Goal: Book appointment/travel/reservation

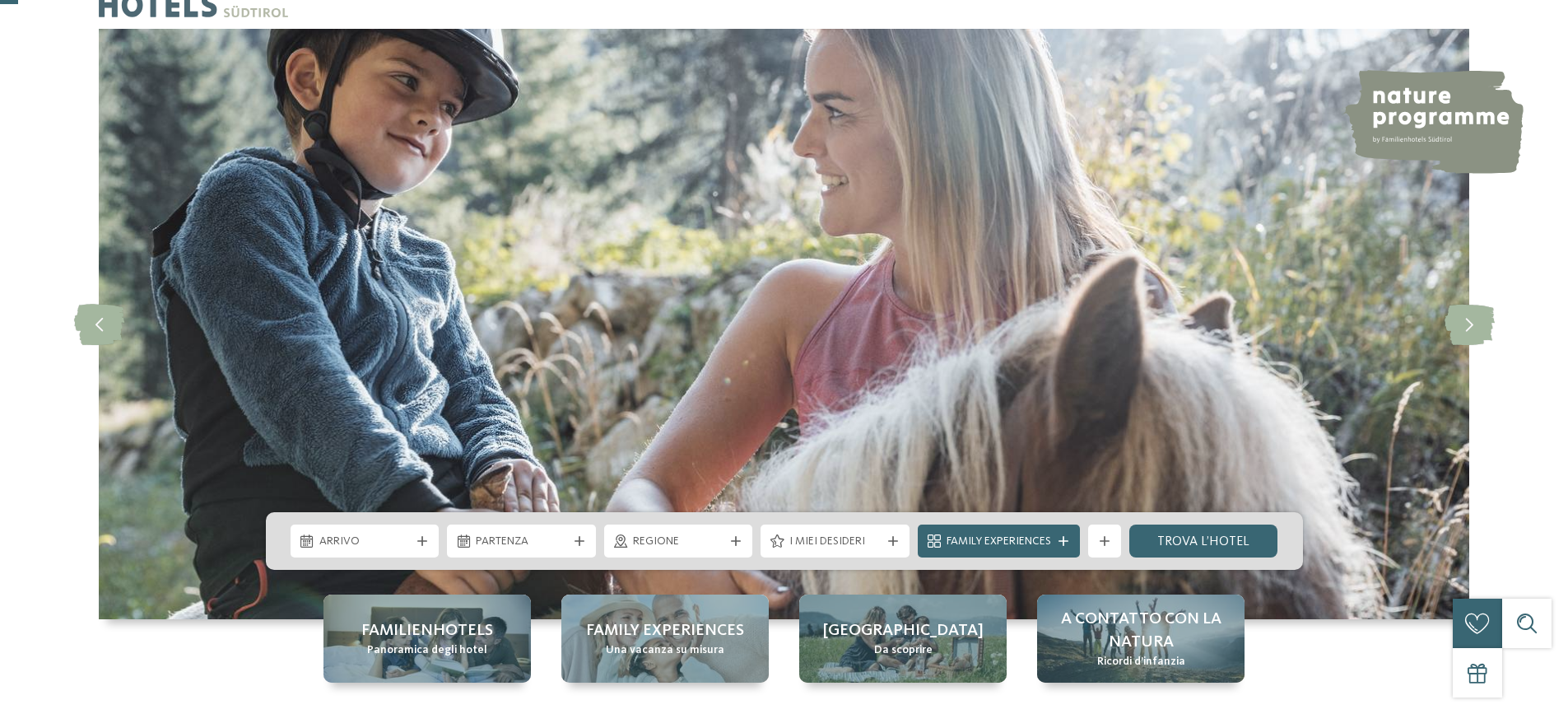
scroll to position [82, 0]
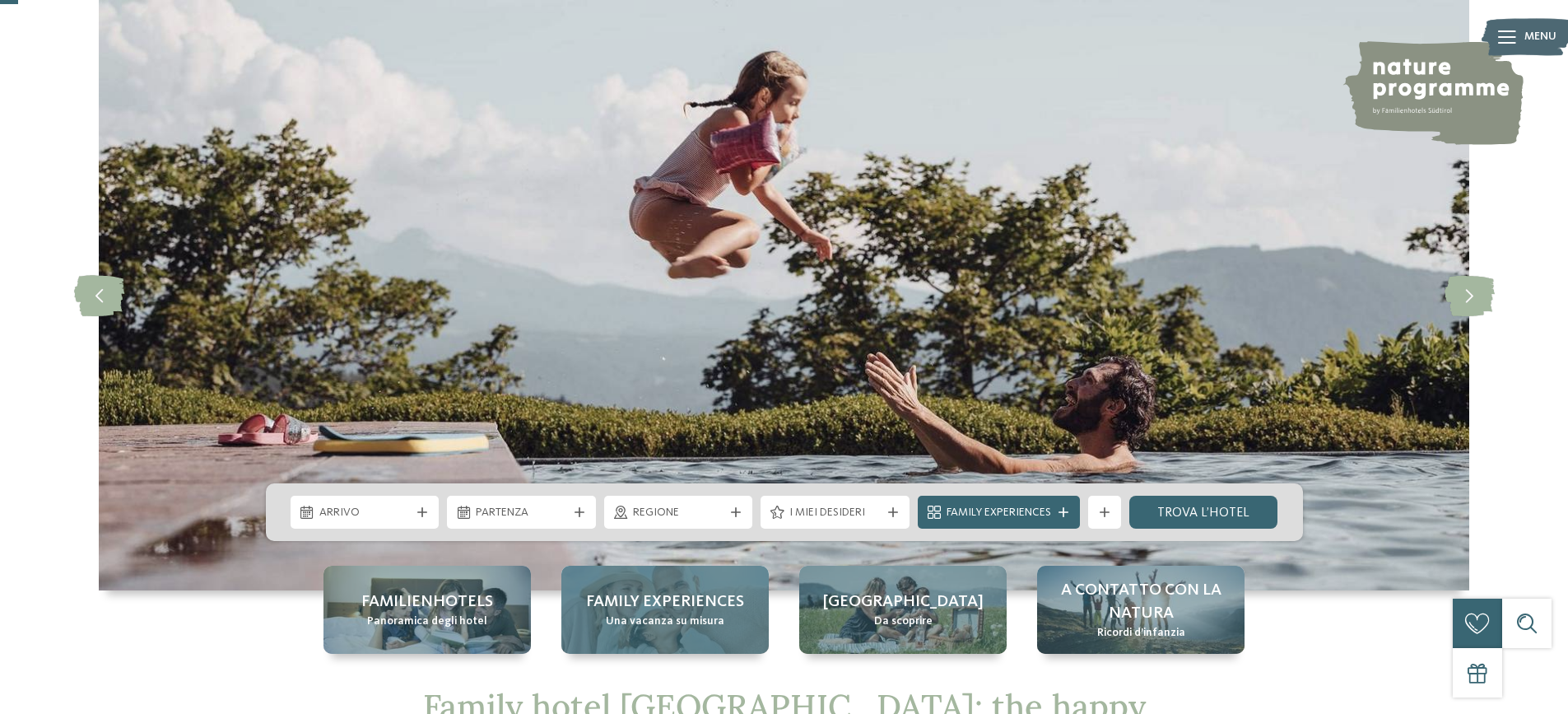
click at [669, 606] on span "Family experiences" at bounding box center [664, 602] width 158 height 23
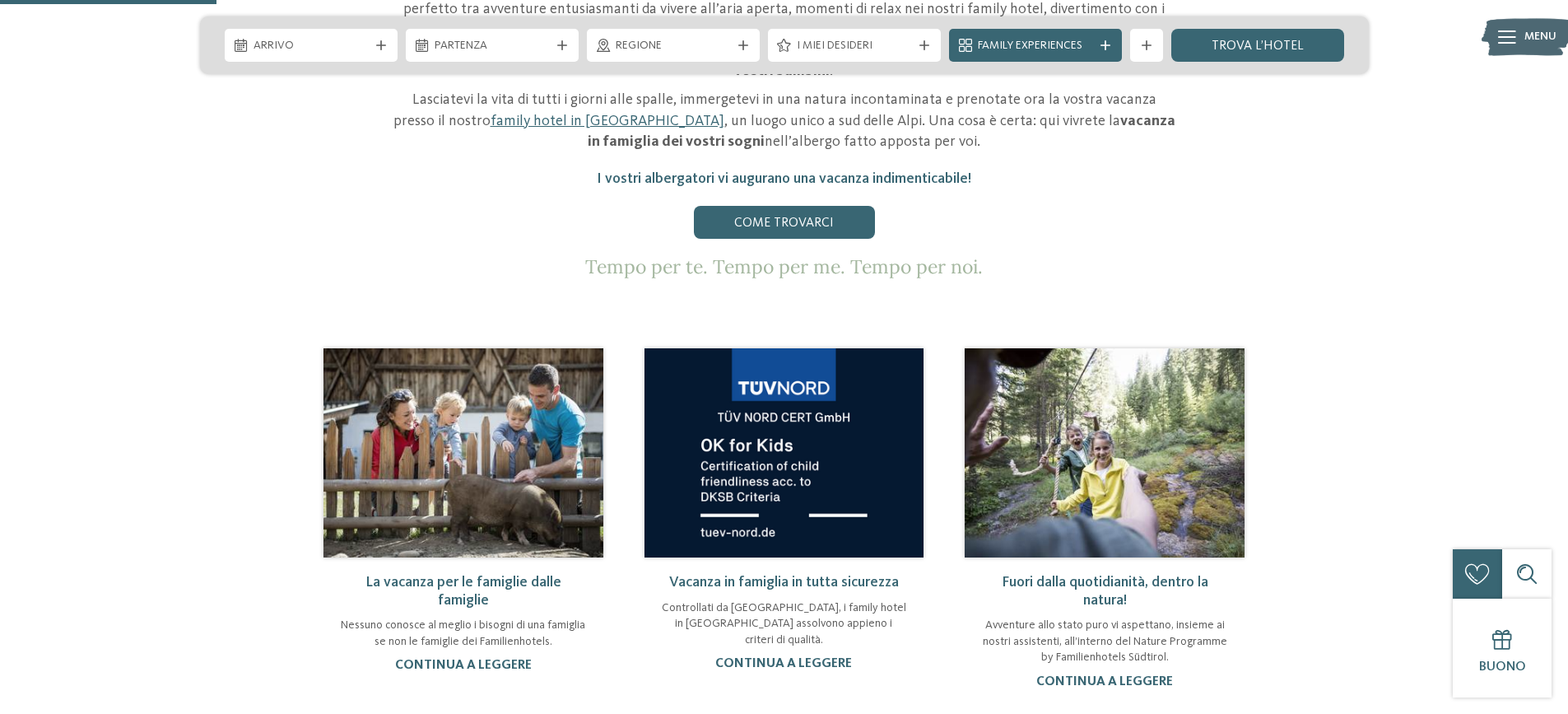
scroll to position [988, 0]
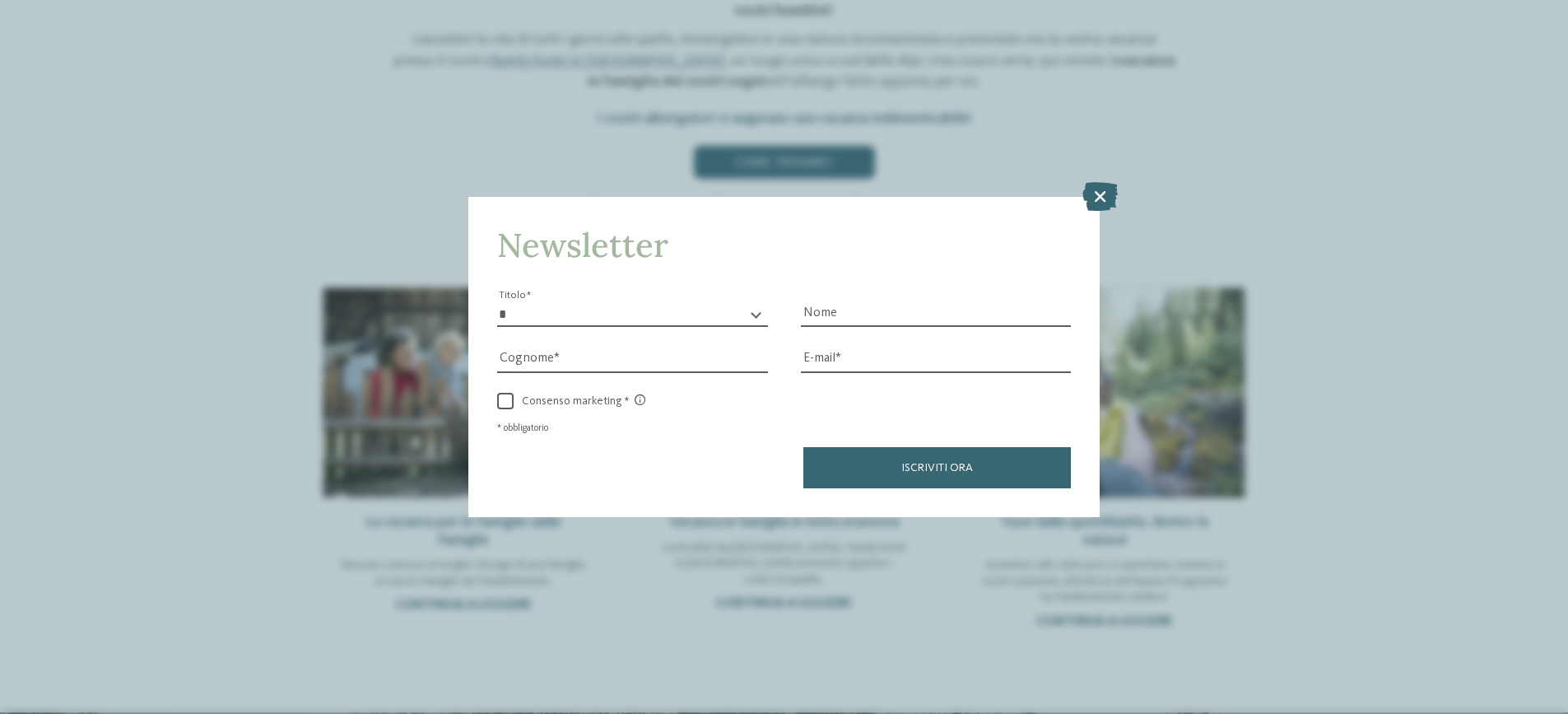
drag, startPoint x: 1105, startPoint y: 190, endPoint x: 1059, endPoint y: 172, distance: 49.4
click at [1101, 191] on icon at bounding box center [1100, 196] width 35 height 29
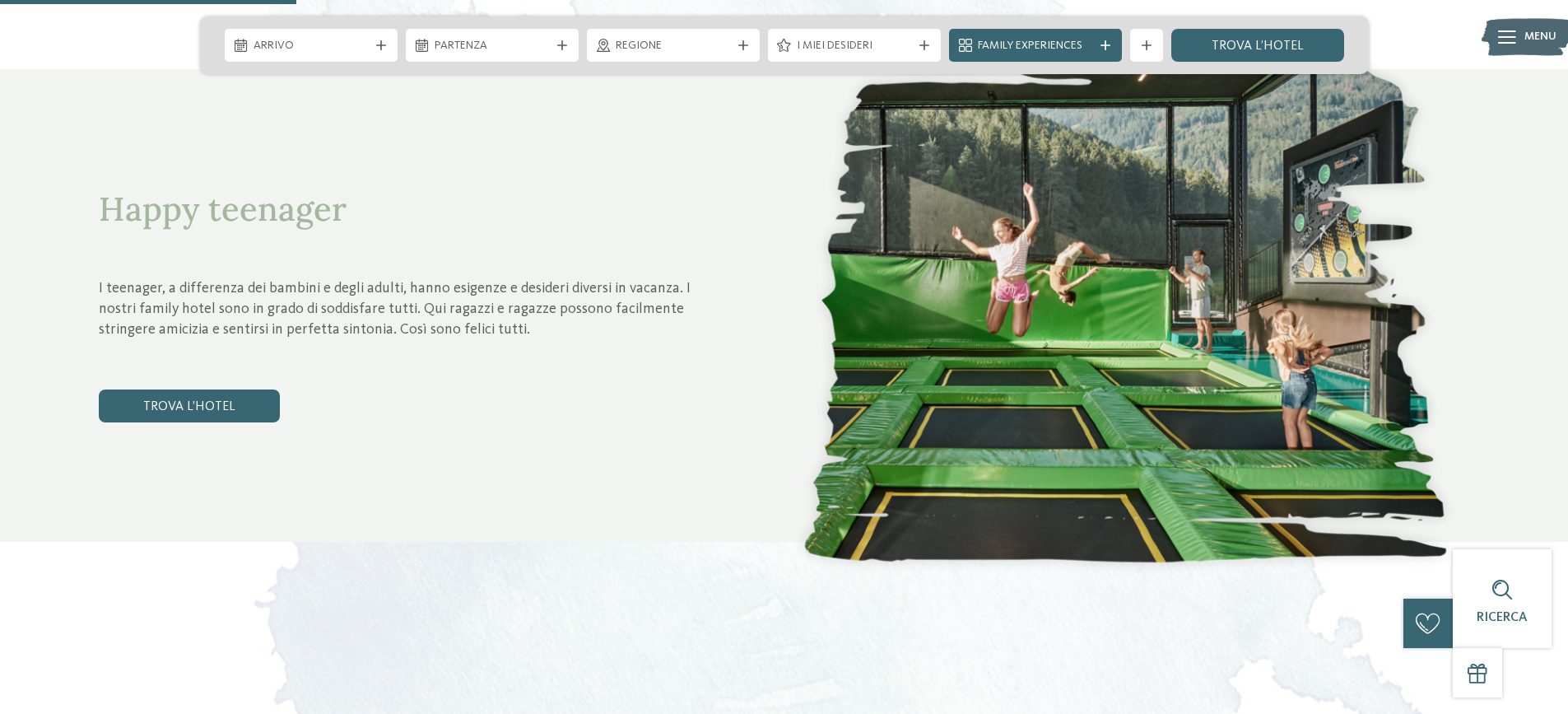
scroll to position [1564, 0]
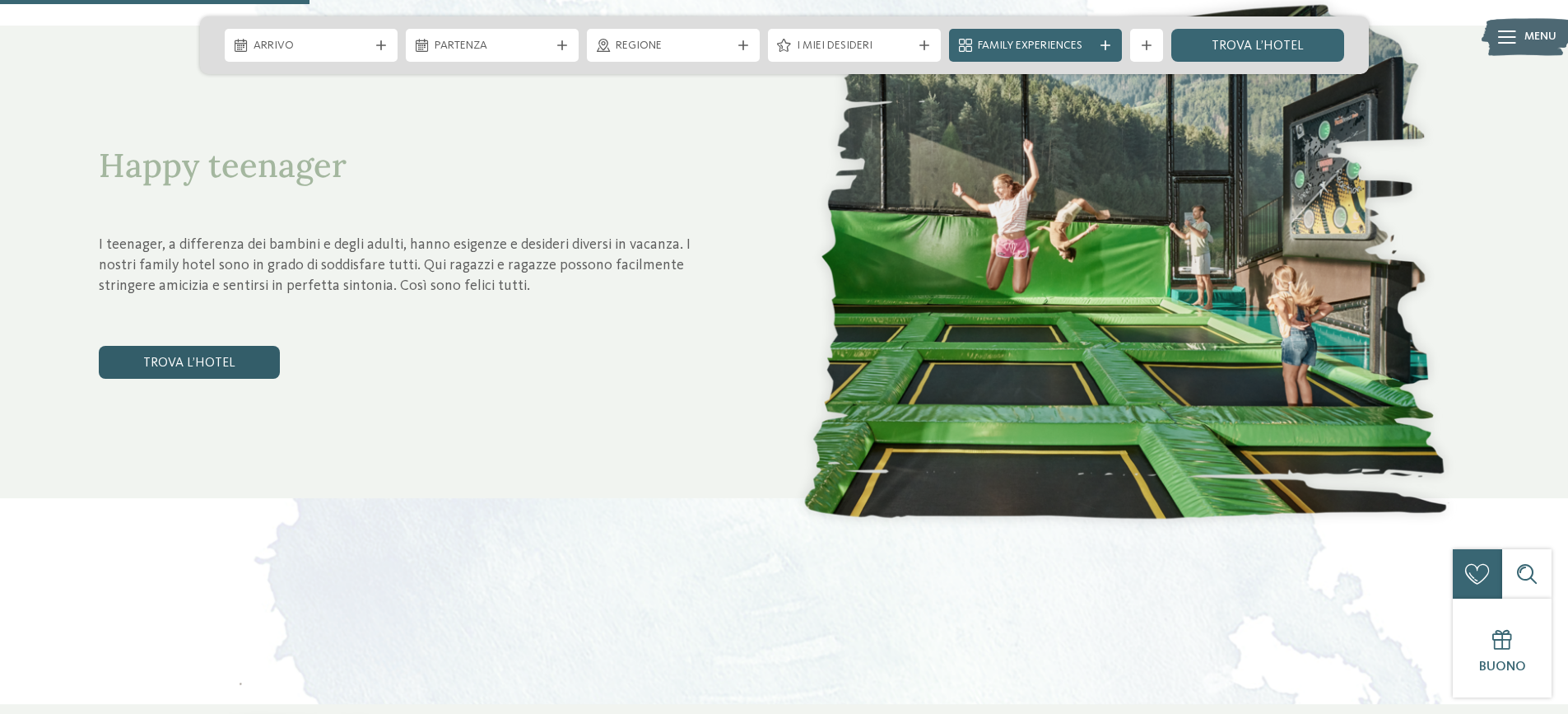
click at [179, 357] on link "trova l’hotel" at bounding box center [189, 362] width 181 height 33
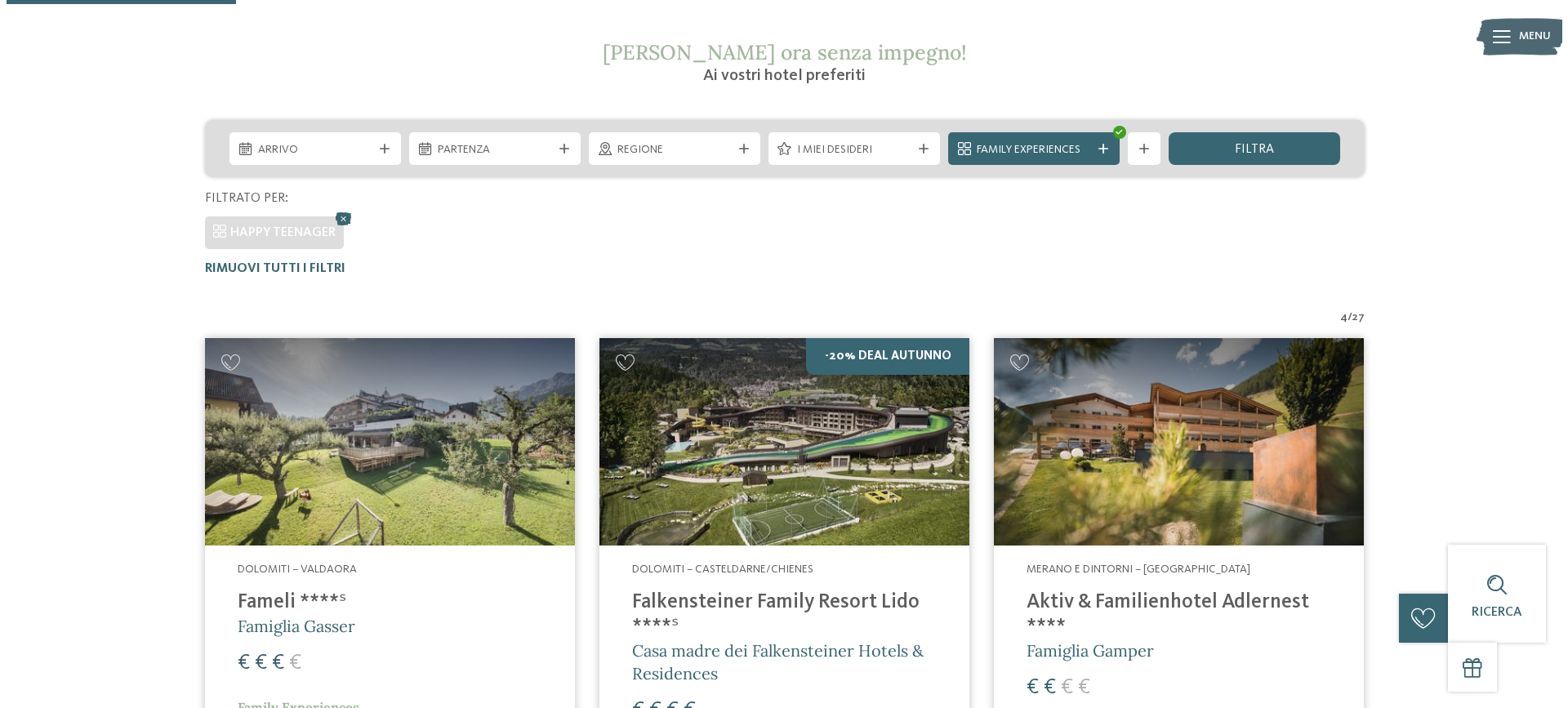
scroll to position [290, 0]
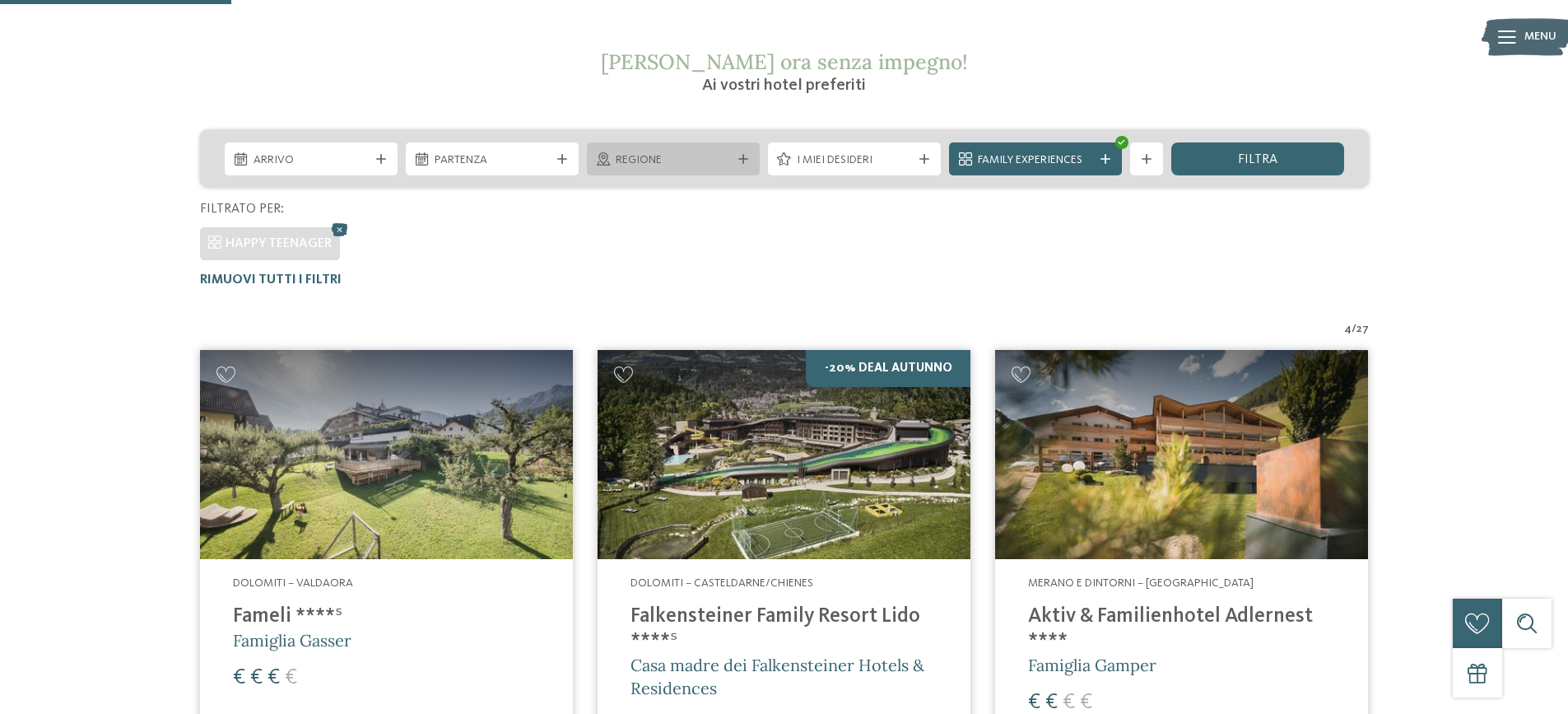
click at [740, 155] on icon at bounding box center [743, 158] width 10 height 10
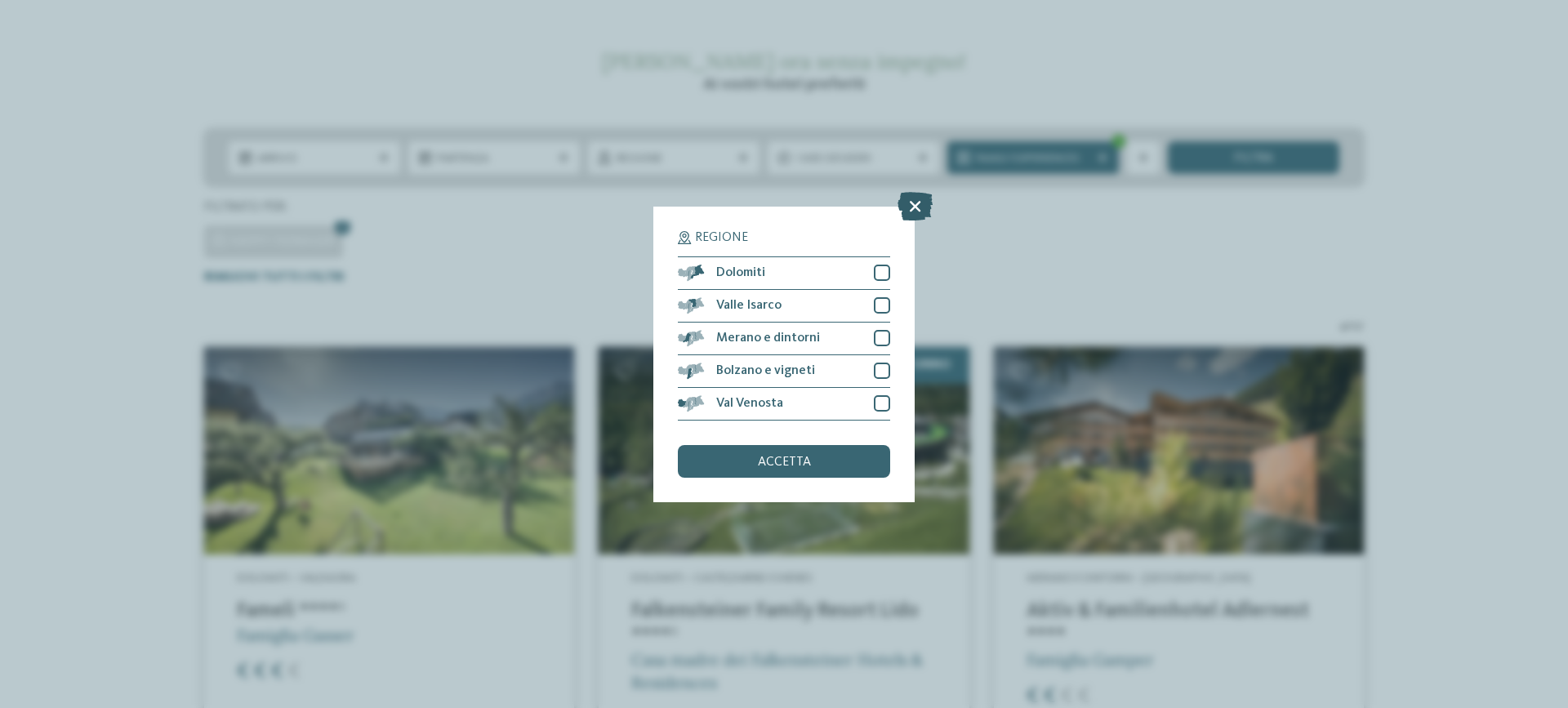
click at [921, 205] on icon at bounding box center [916, 205] width 35 height 29
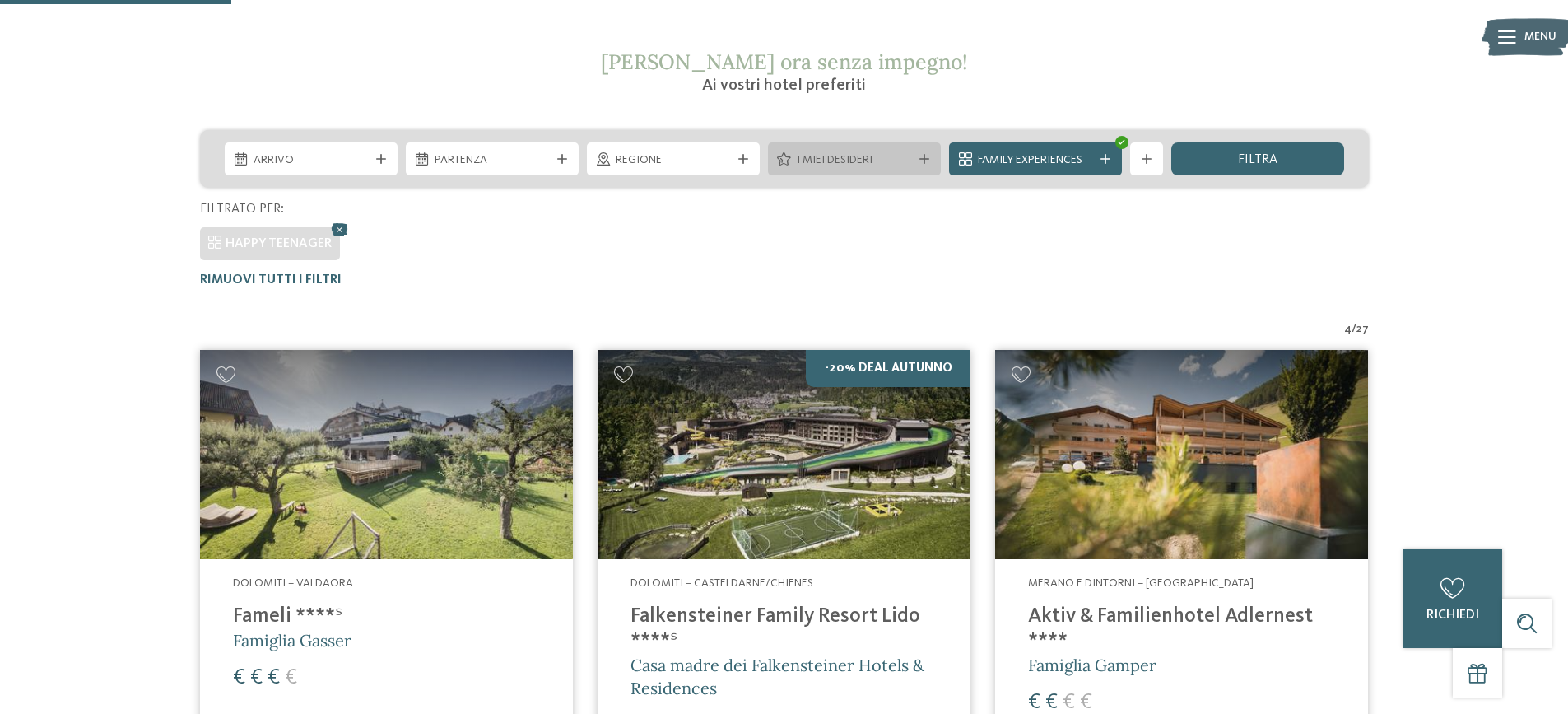
click at [922, 157] on icon at bounding box center [923, 158] width 10 height 10
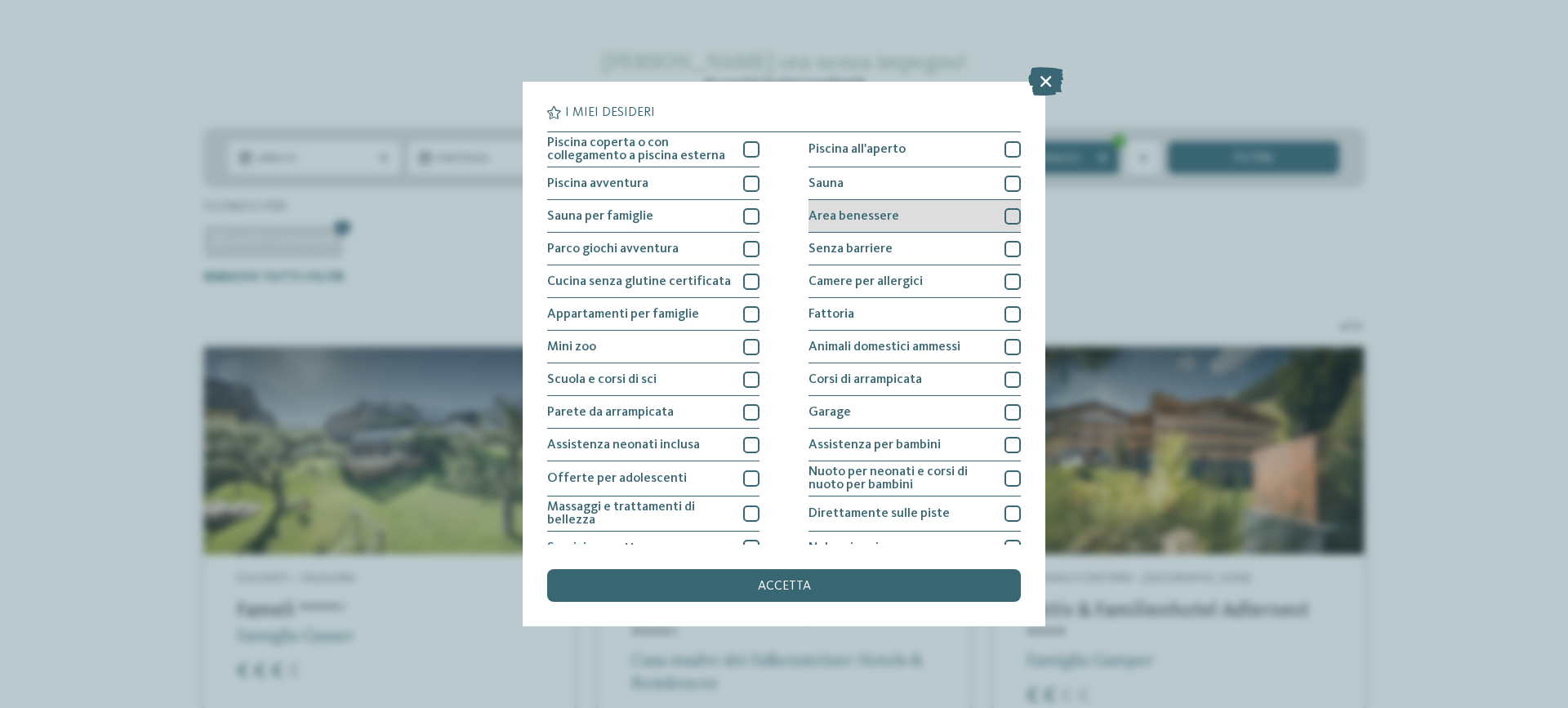
click at [1004, 214] on div at bounding box center [1012, 216] width 17 height 17
click at [746, 216] on div at bounding box center [752, 216] width 17 height 17
click at [746, 379] on div at bounding box center [752, 379] width 17 height 17
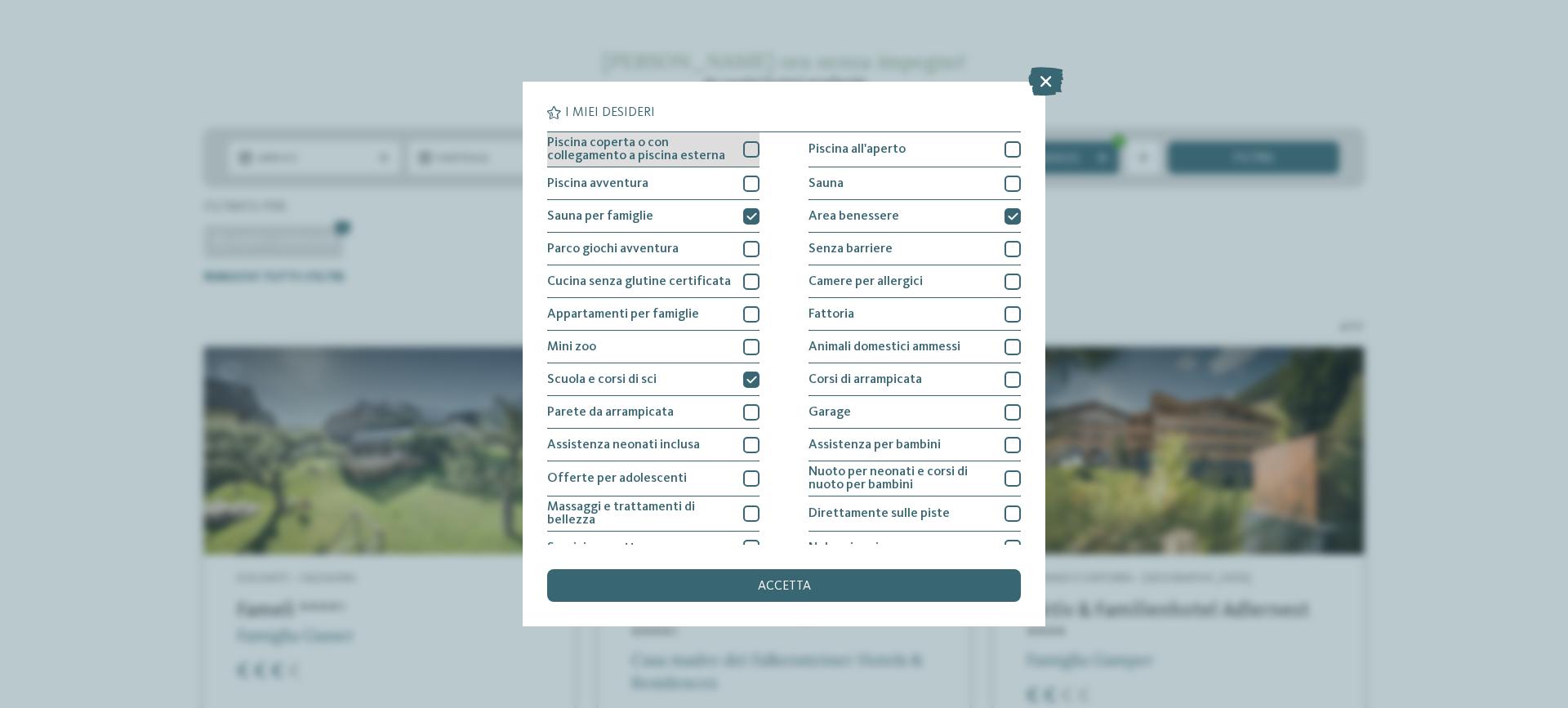
click at [749, 147] on div at bounding box center [752, 149] width 17 height 17
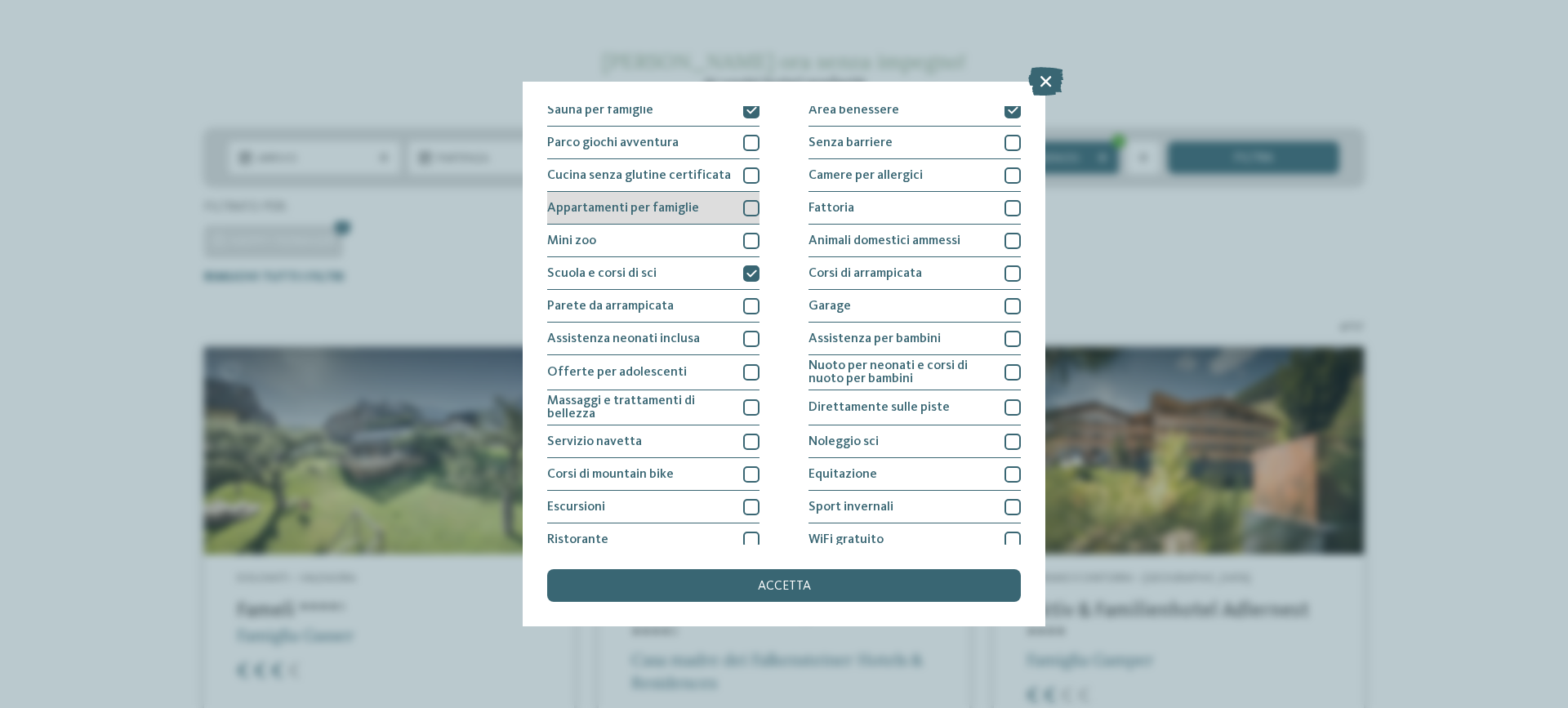
scroll to position [150, 0]
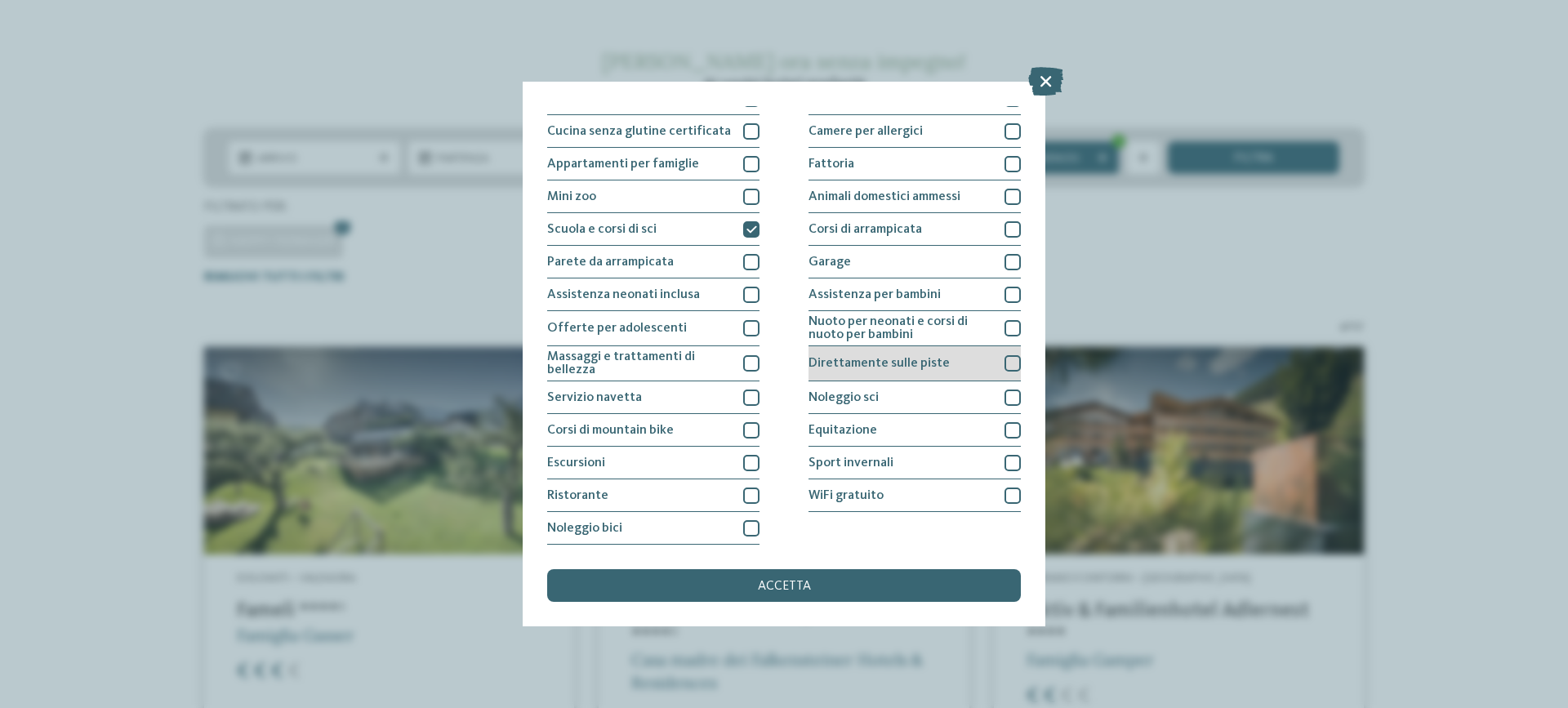
click at [1004, 360] on div at bounding box center [1012, 363] width 17 height 17
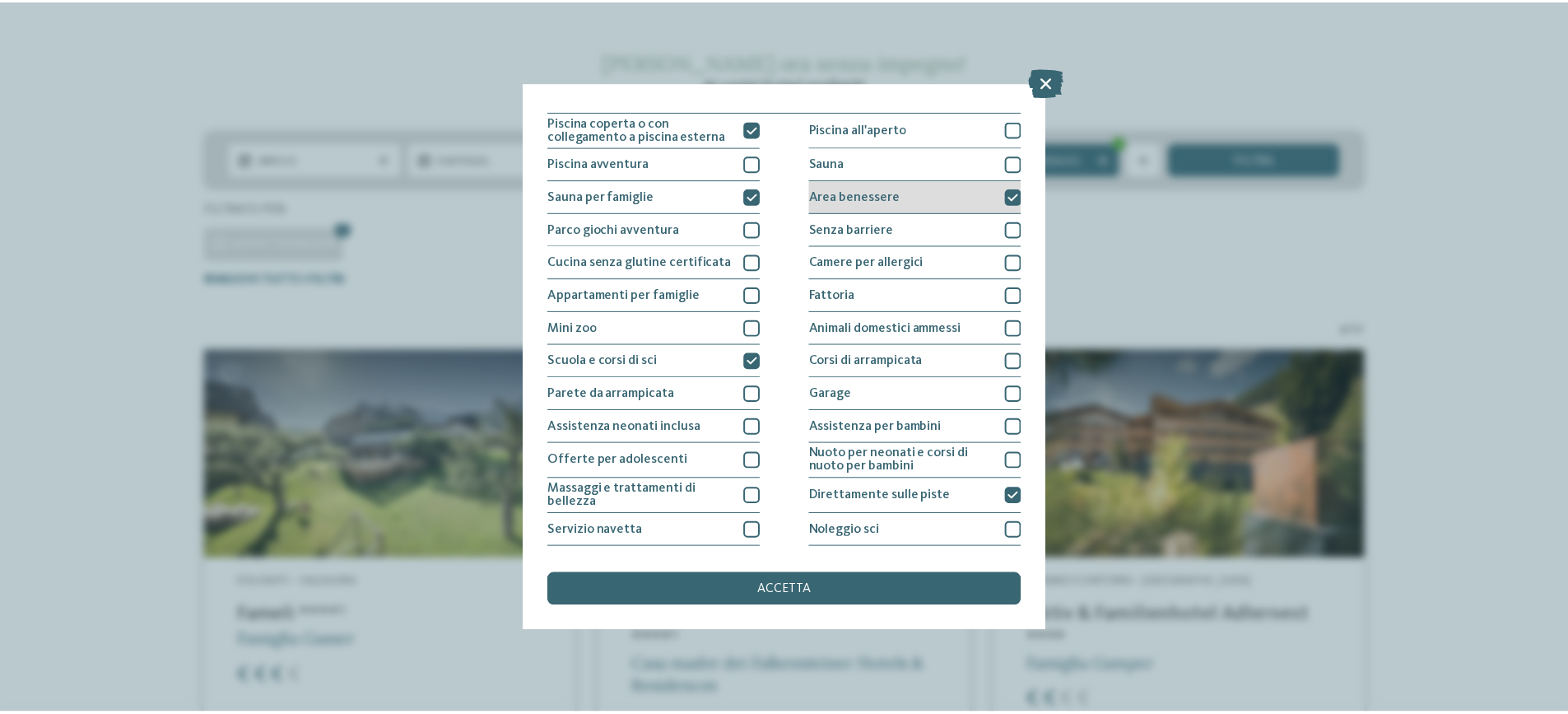
scroll to position [0, 0]
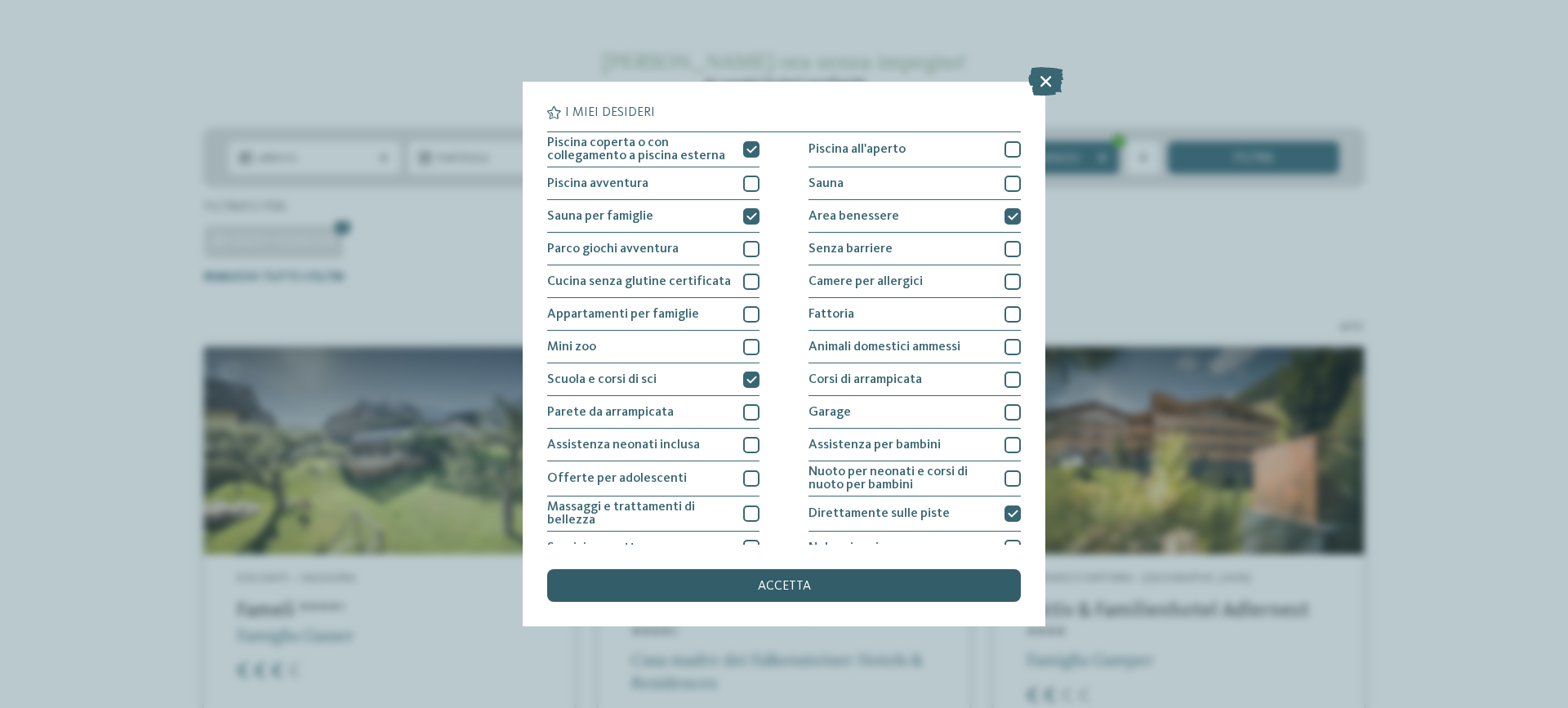
click at [777, 581] on span "accetta" at bounding box center [784, 586] width 53 height 13
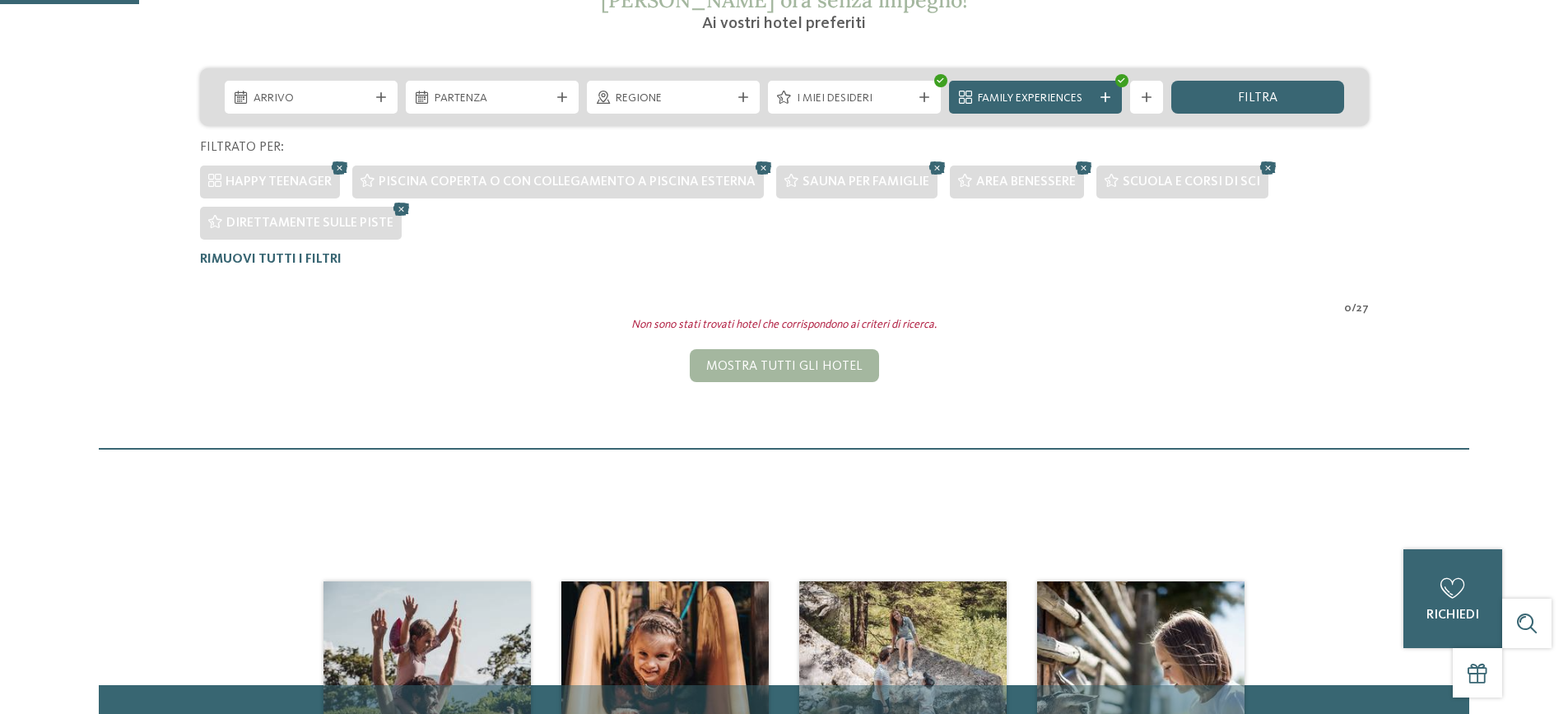
scroll to position [88, 0]
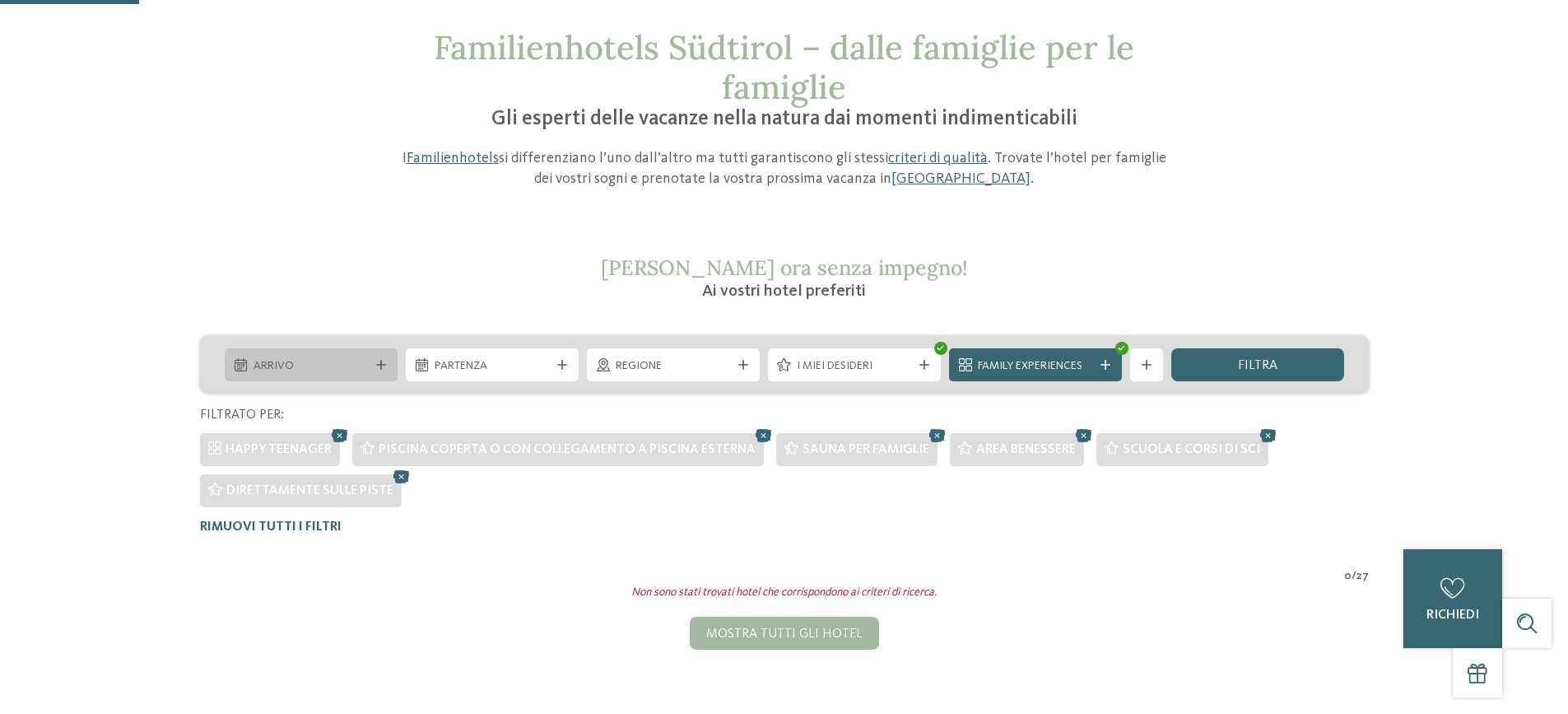
click at [369, 367] on div "Arrivo" at bounding box center [311, 365] width 124 height 18
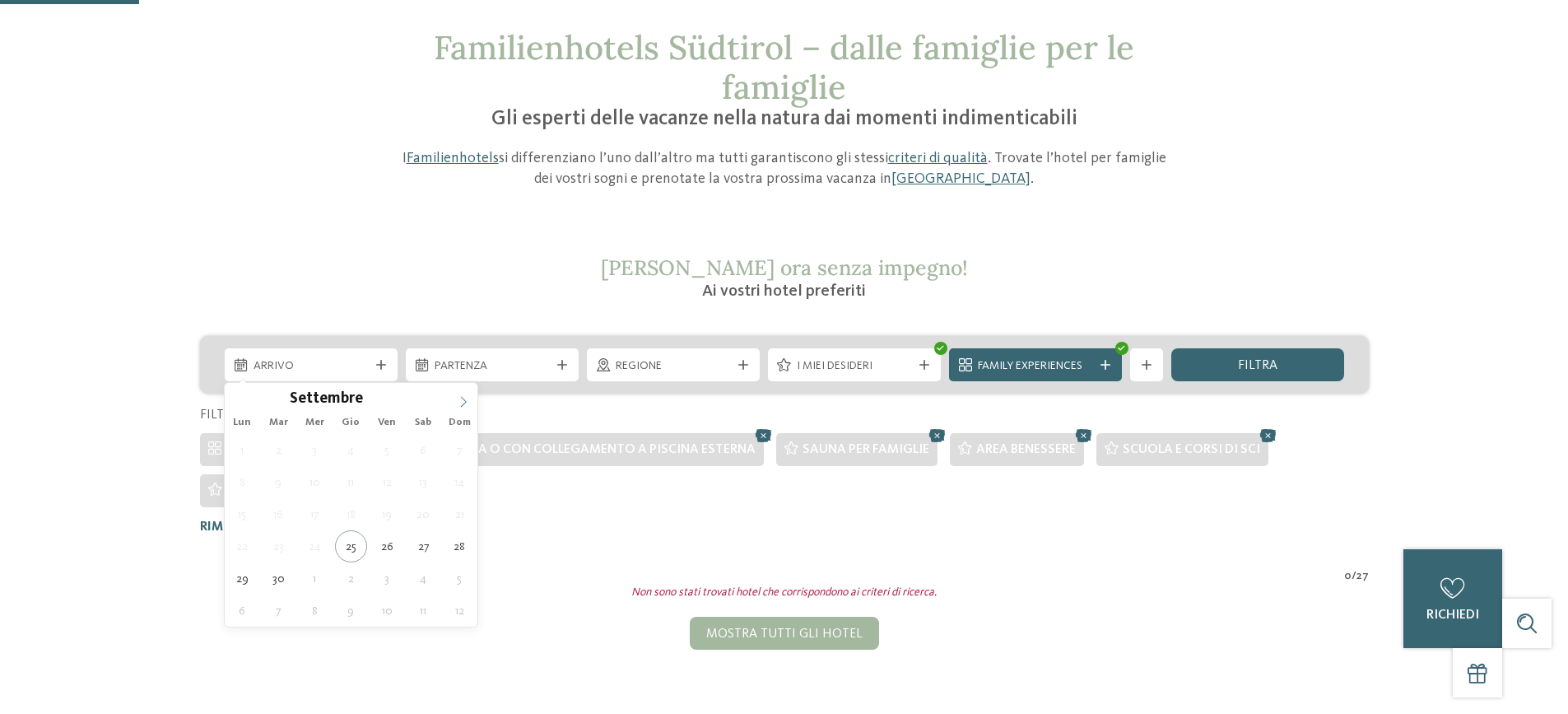
click at [457, 401] on icon at bounding box center [463, 402] width 11 height 12
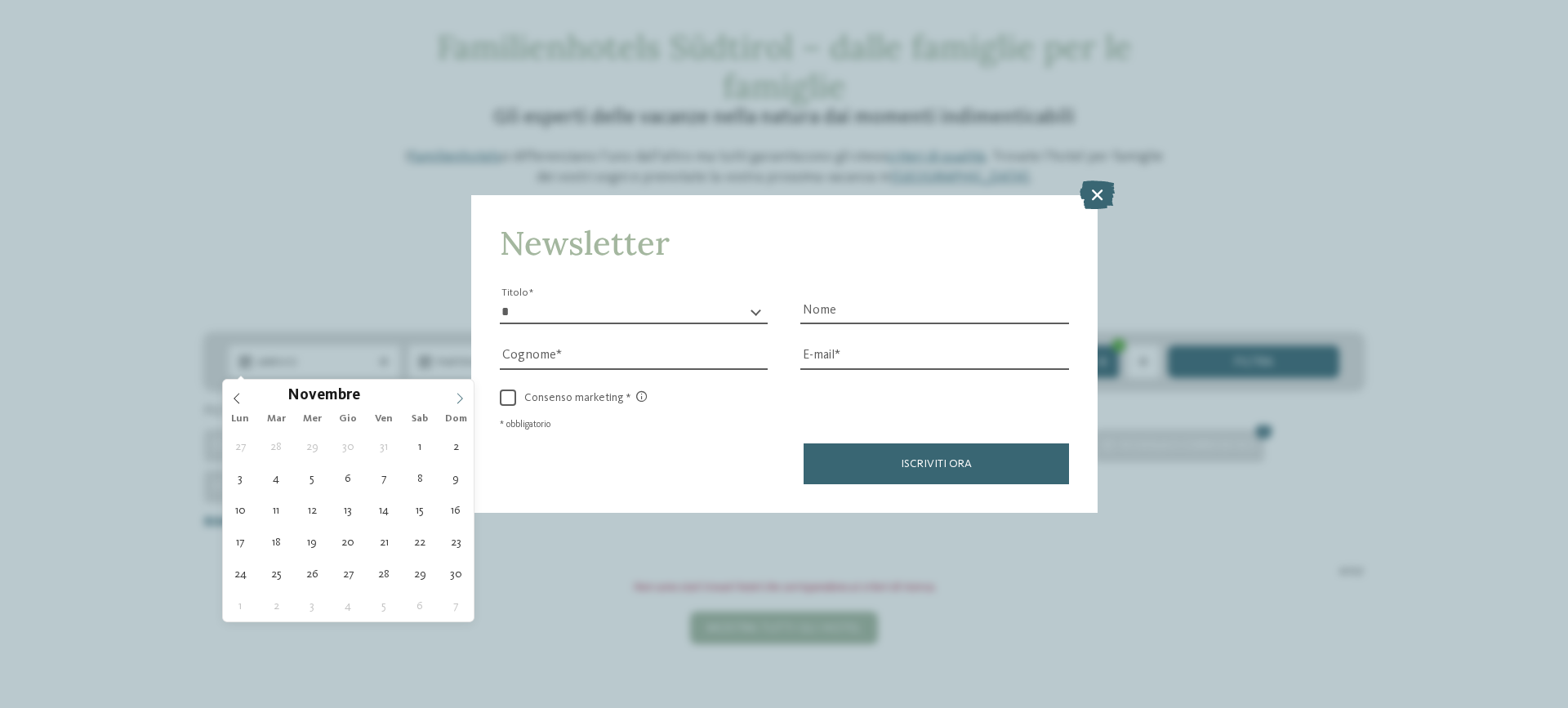
click at [457, 397] on icon at bounding box center [459, 398] width 11 height 11
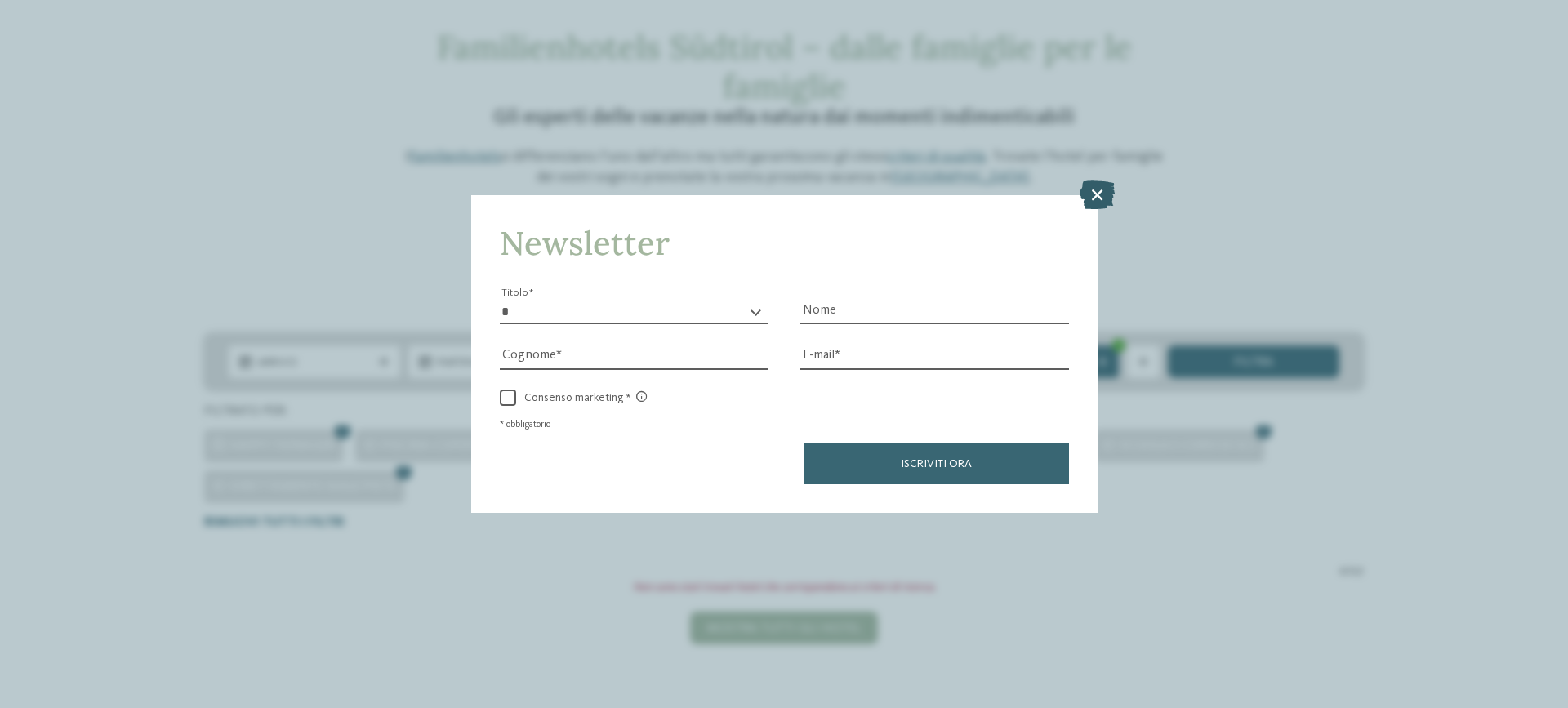
click at [1098, 190] on icon at bounding box center [1097, 195] width 35 height 29
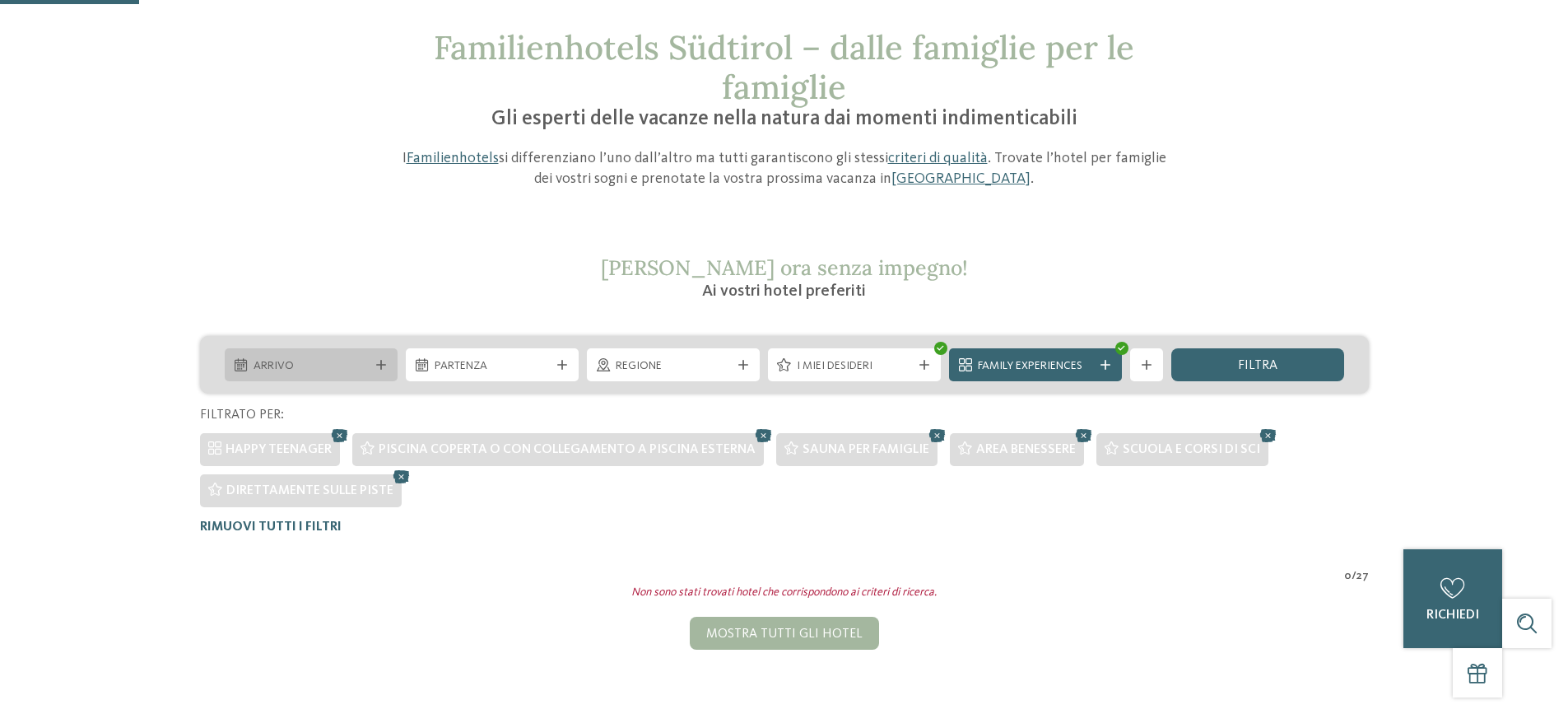
click at [377, 360] on icon at bounding box center [380, 365] width 10 height 10
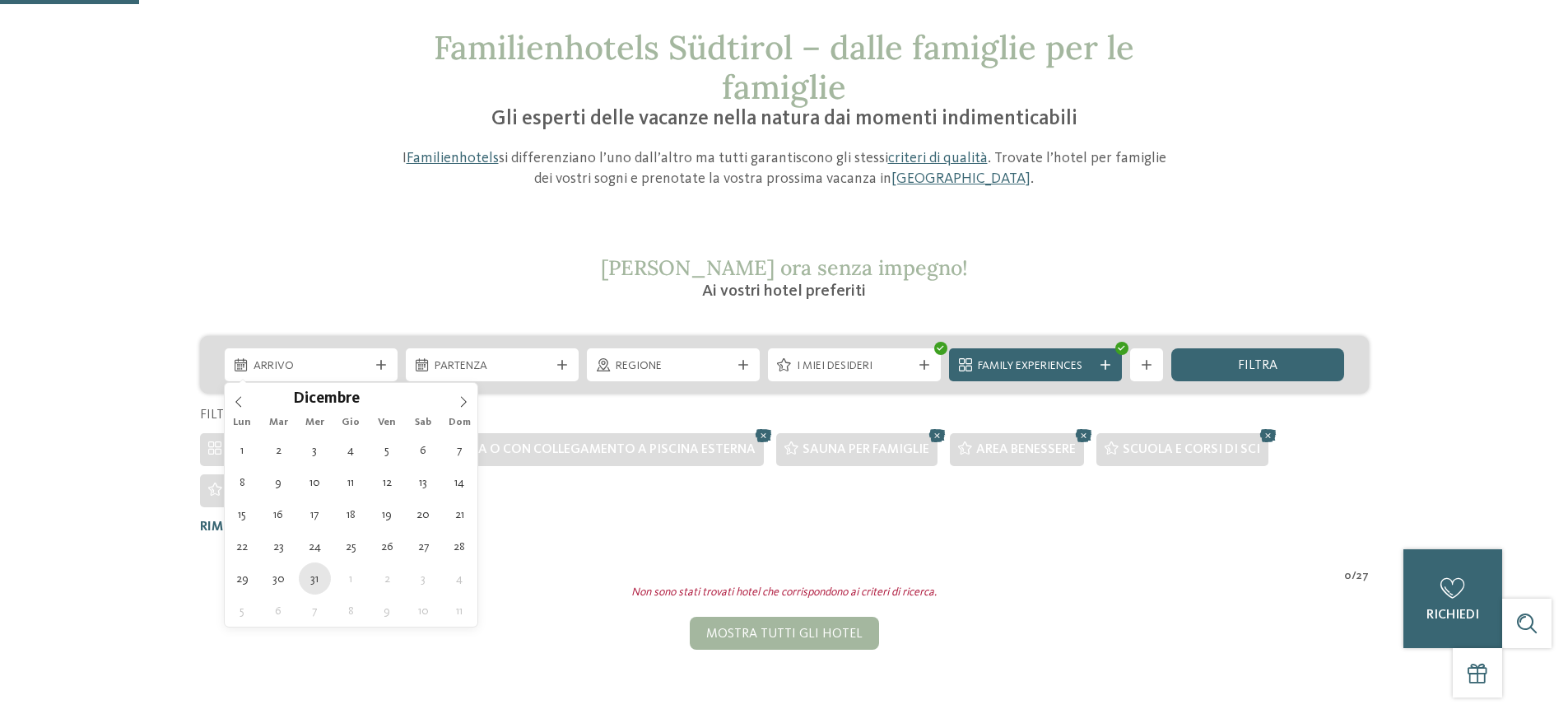
type div "31.12.2025"
type input "****"
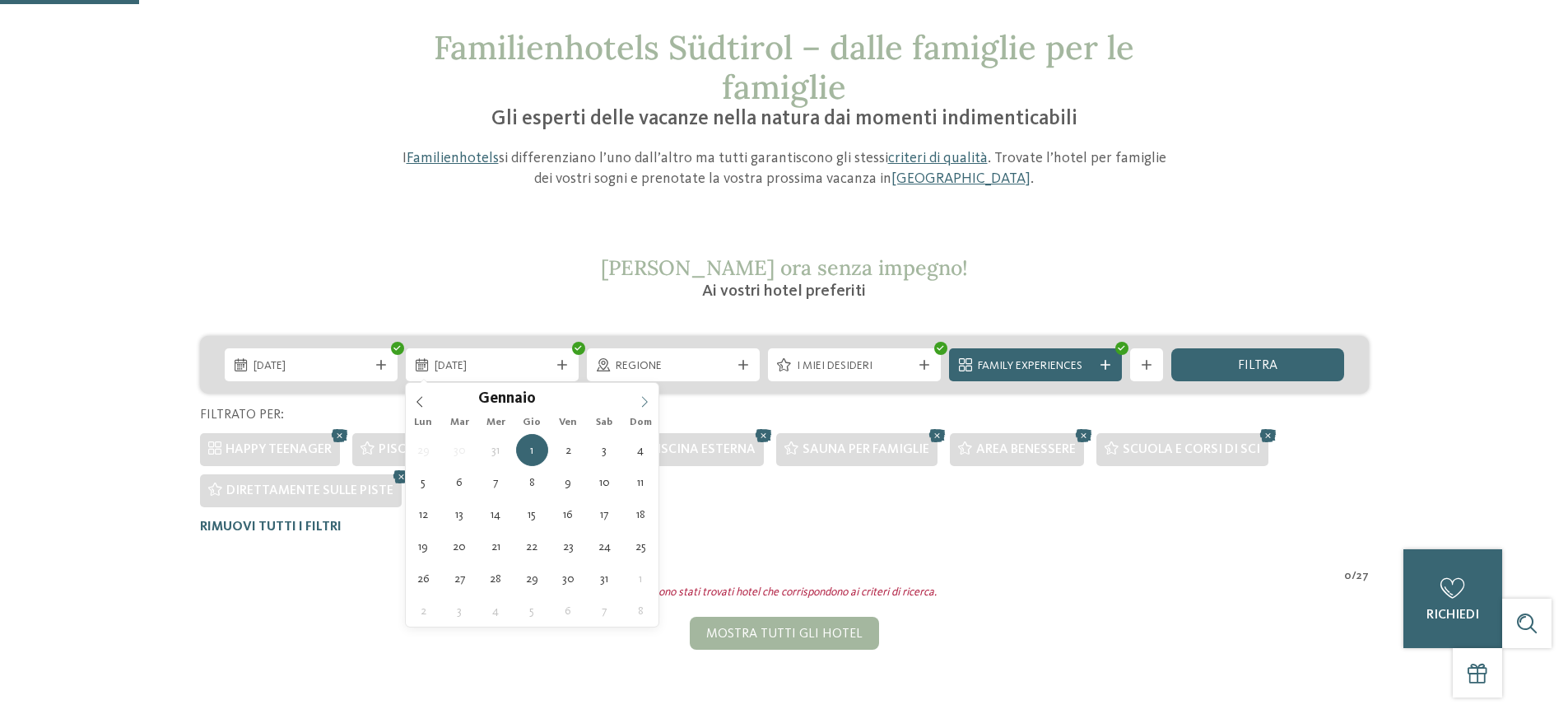
click at [645, 401] on icon at bounding box center [644, 402] width 11 height 12
click at [420, 406] on icon at bounding box center [419, 402] width 6 height 11
type div "06.01.2026"
click at [559, 365] on icon at bounding box center [562, 365] width 10 height 10
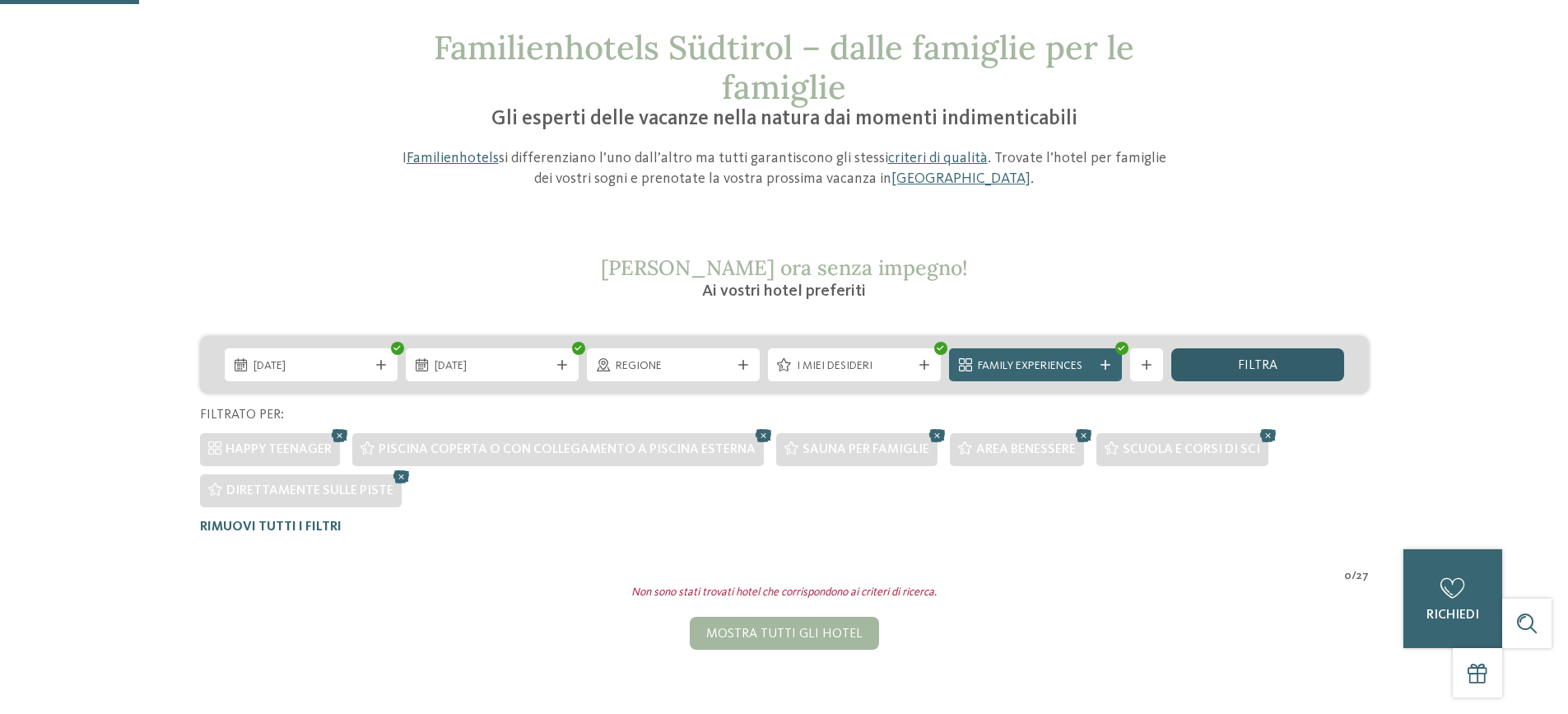
click at [1289, 358] on div "filtra" at bounding box center [1257, 365] width 172 height 33
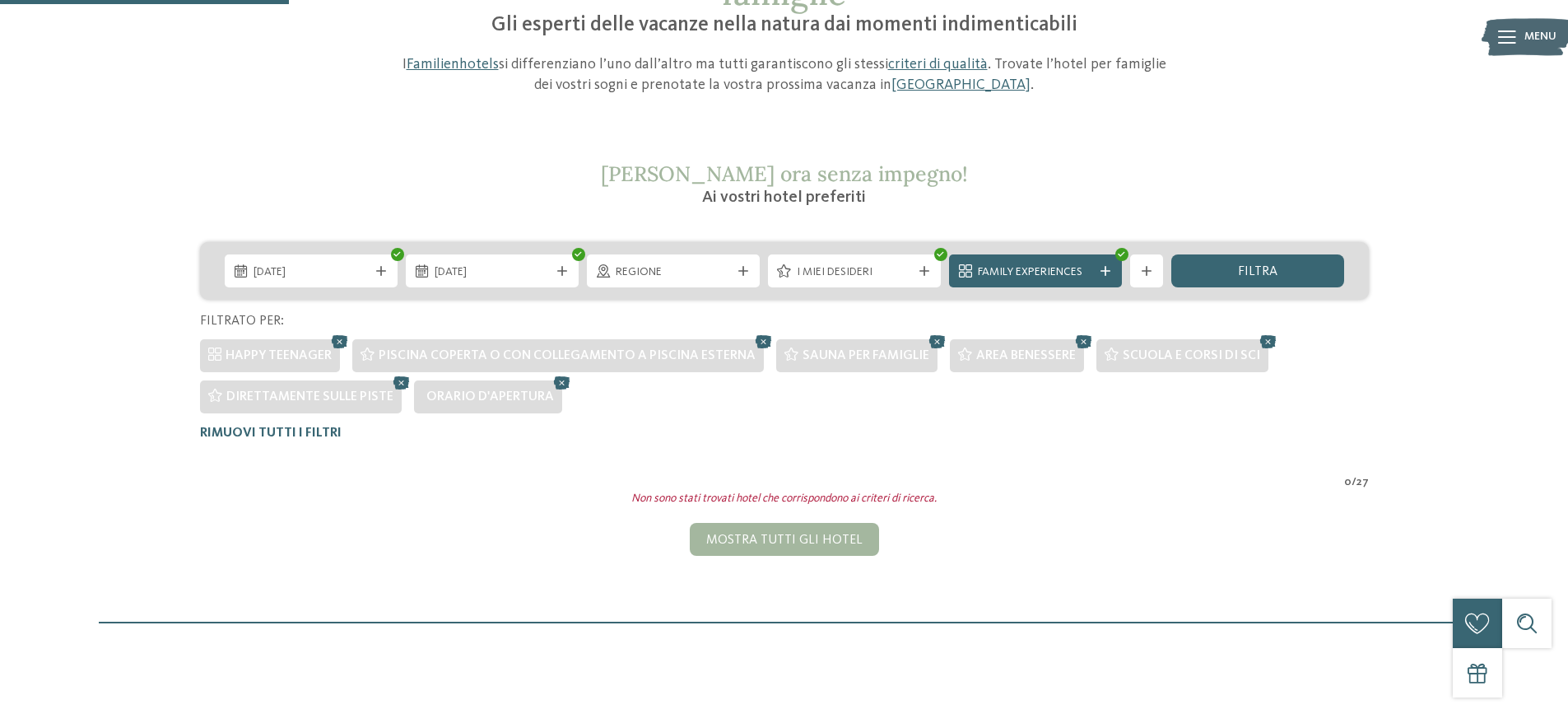
scroll to position [0, 0]
